Goal: Task Accomplishment & Management: Use online tool/utility

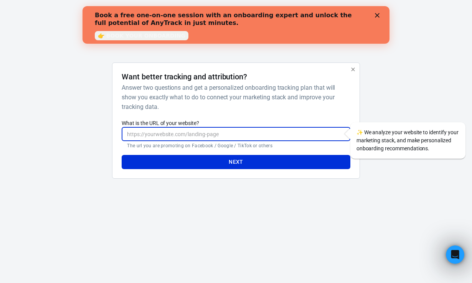
click at [203, 139] on input "What is the URL of your website?" at bounding box center [236, 134] width 228 height 14
paste input "[URL][DOMAIN_NAME]"
type input "[URL][DOMAIN_NAME]"
click at [220, 164] on button "Next" at bounding box center [236, 162] width 228 height 14
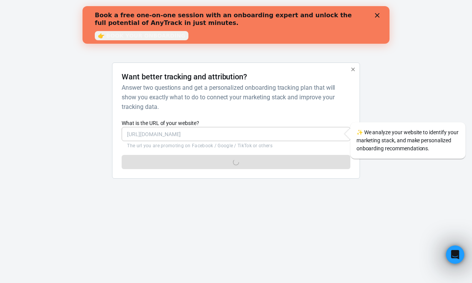
click at [379, 15] on icon "Close" at bounding box center [377, 15] width 5 height 5
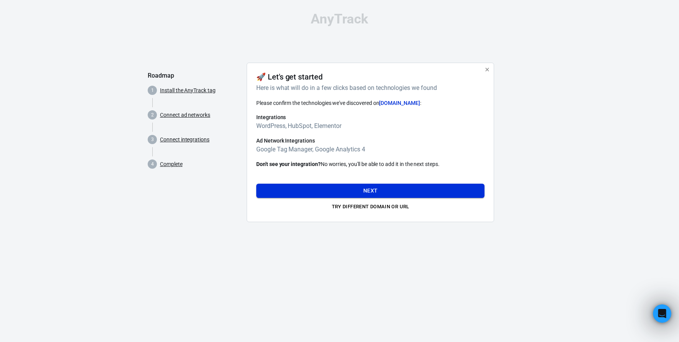
click at [381, 186] on button "Next" at bounding box center [370, 190] width 228 height 14
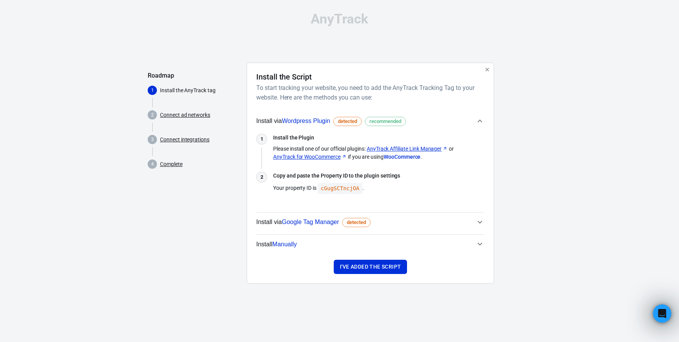
click at [472, 218] on icon "button" at bounding box center [479, 221] width 9 height 9
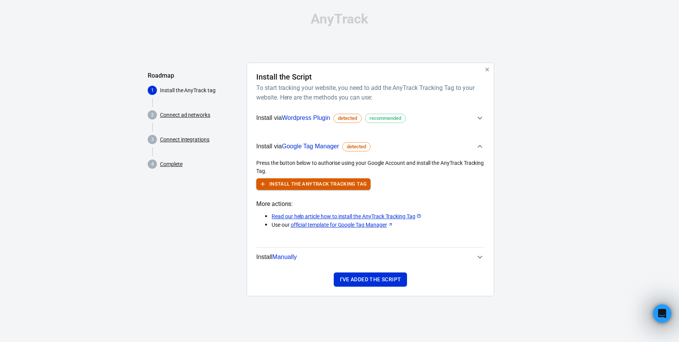
click at [323, 182] on button "Install the AnyTrack Tracking Tag" at bounding box center [313, 184] width 114 height 12
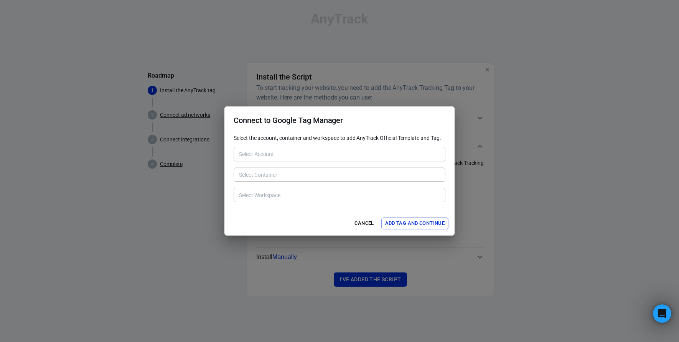
click at [287, 151] on input "Select Account" at bounding box center [339, 154] width 206 height 10
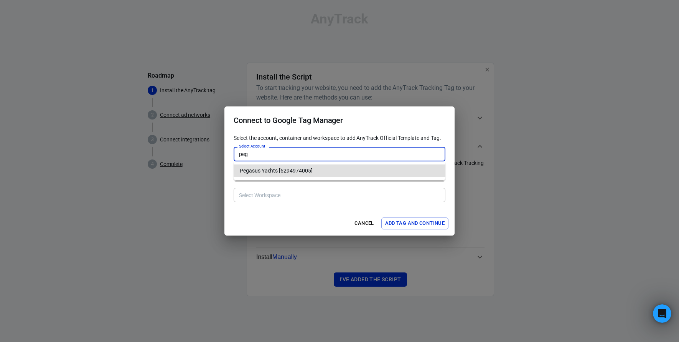
type input "Pegasus Yachts [6294974005]"
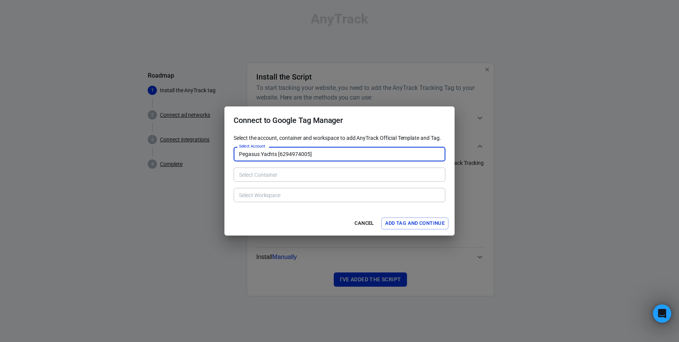
type input "[DOMAIN_NAME] [219946930]"
click at [279, 180] on div "[DOMAIN_NAME] [219946930] Select Container" at bounding box center [340, 174] width 212 height 14
type input "Pegasus Yachts [6294974005]"
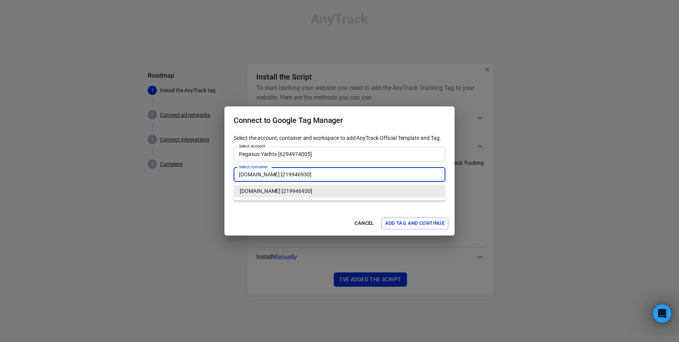
type input "Default Workspace [9]"
click at [303, 192] on li "[DOMAIN_NAME] [219946930]" at bounding box center [340, 191] width 212 height 13
type input "Default Workspace [9]"
click at [295, 195] on input "Default Workspace [9]" at bounding box center [339, 195] width 206 height 10
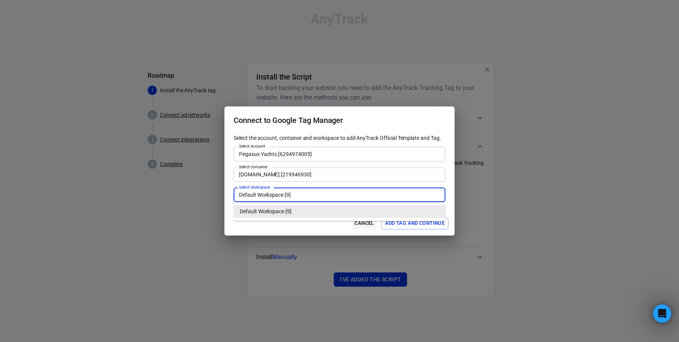
drag, startPoint x: 295, startPoint y: 208, endPoint x: 358, endPoint y: 218, distance: 64.4
click at [295, 209] on li "Default Workspace [9]" at bounding box center [340, 211] width 212 height 13
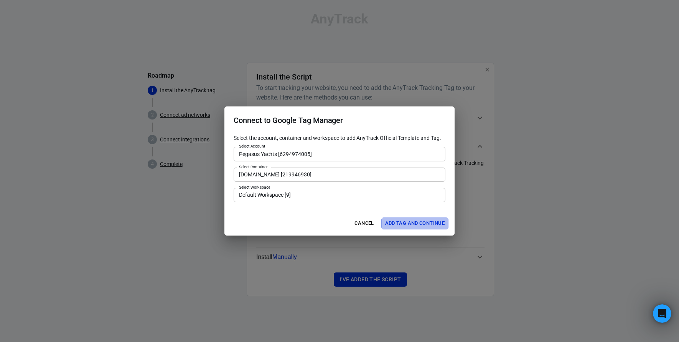
click at [426, 226] on button "Add Tag and Continue" at bounding box center [414, 223] width 67 height 12
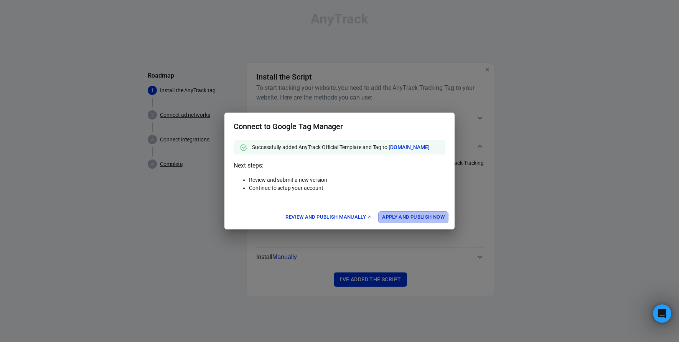
click at [422, 219] on button "Apply and Publish Now" at bounding box center [413, 217] width 70 height 12
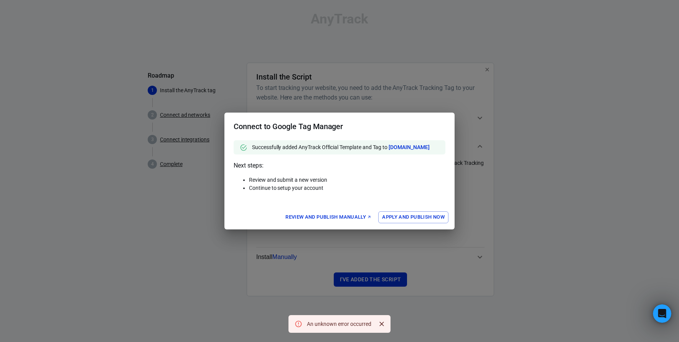
click at [416, 219] on button "Apply and Publish Now" at bounding box center [413, 217] width 70 height 12
